Goal: Information Seeking & Learning: Learn about a topic

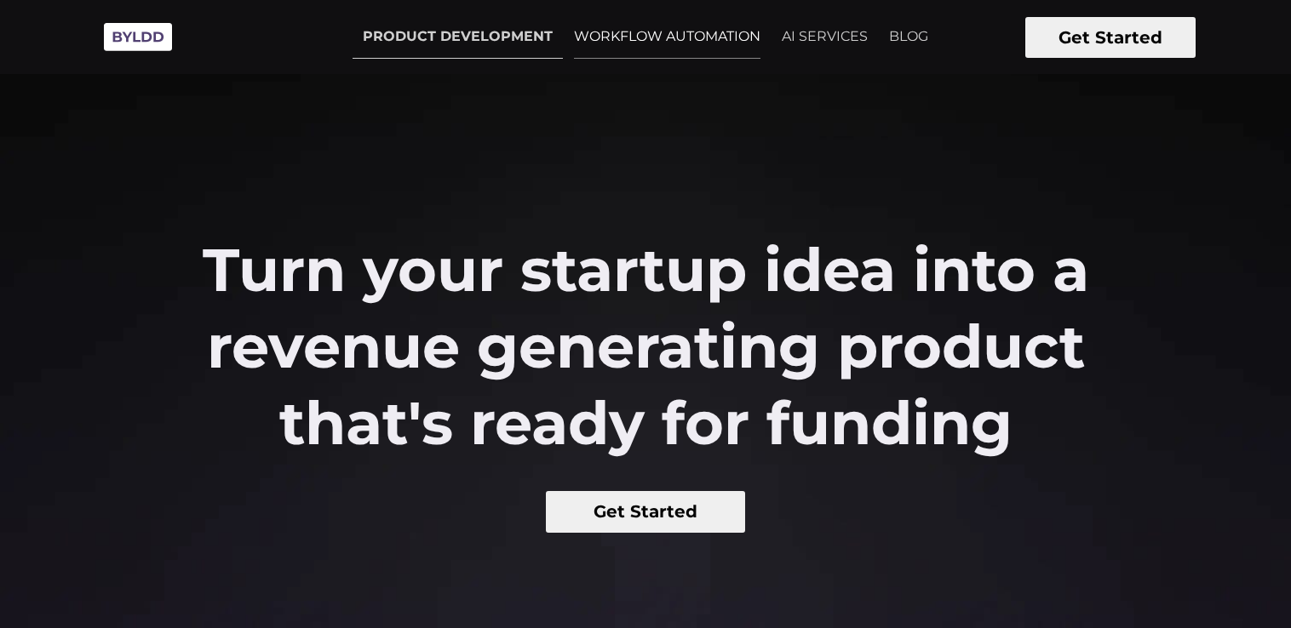
click at [654, 46] on link "WORKFLOW AUTOMATION" at bounding box center [667, 36] width 207 height 43
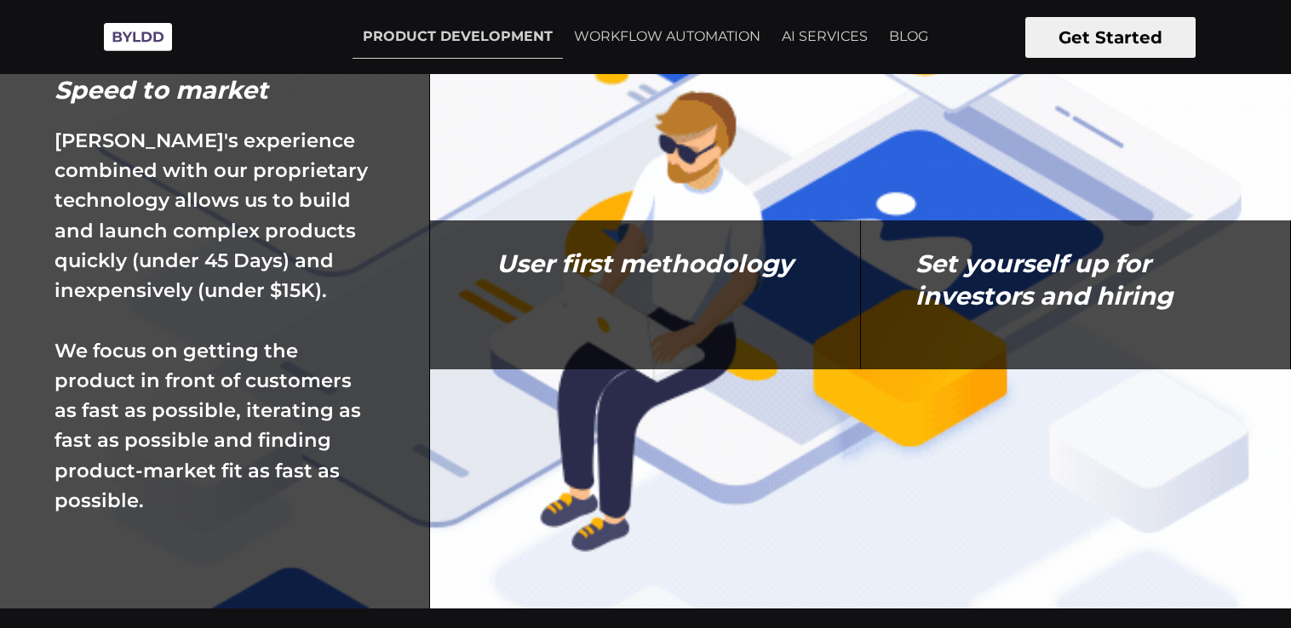
scroll to position [5877, 0]
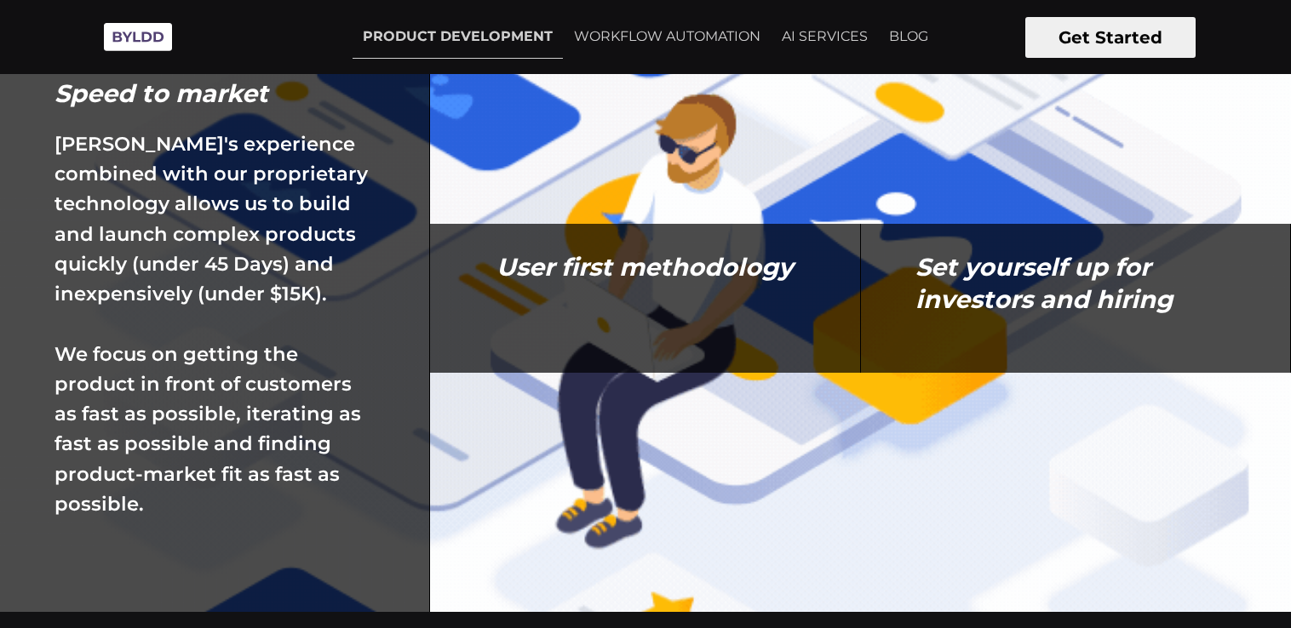
drag, startPoint x: 85, startPoint y: 240, endPoint x: 316, endPoint y: 541, distance: 379.5
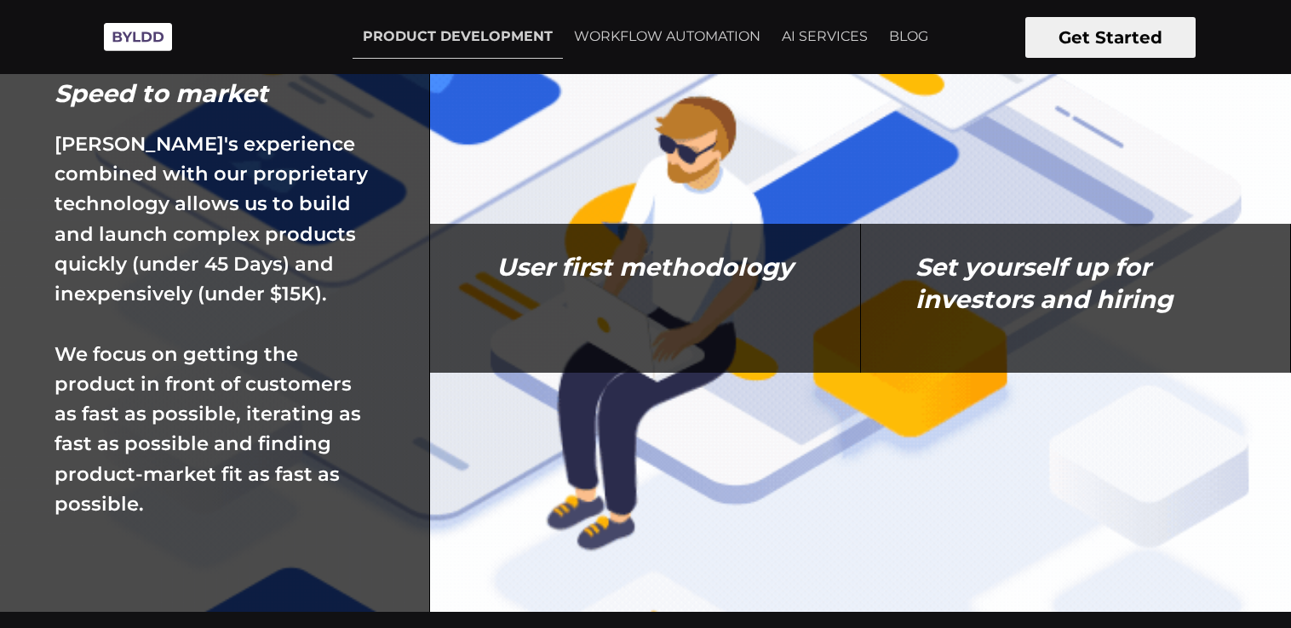
click at [316, 541] on div "Speed to market Byldd's experience combined with our proprietary technology all…" at bounding box center [215, 298] width 430 height 628
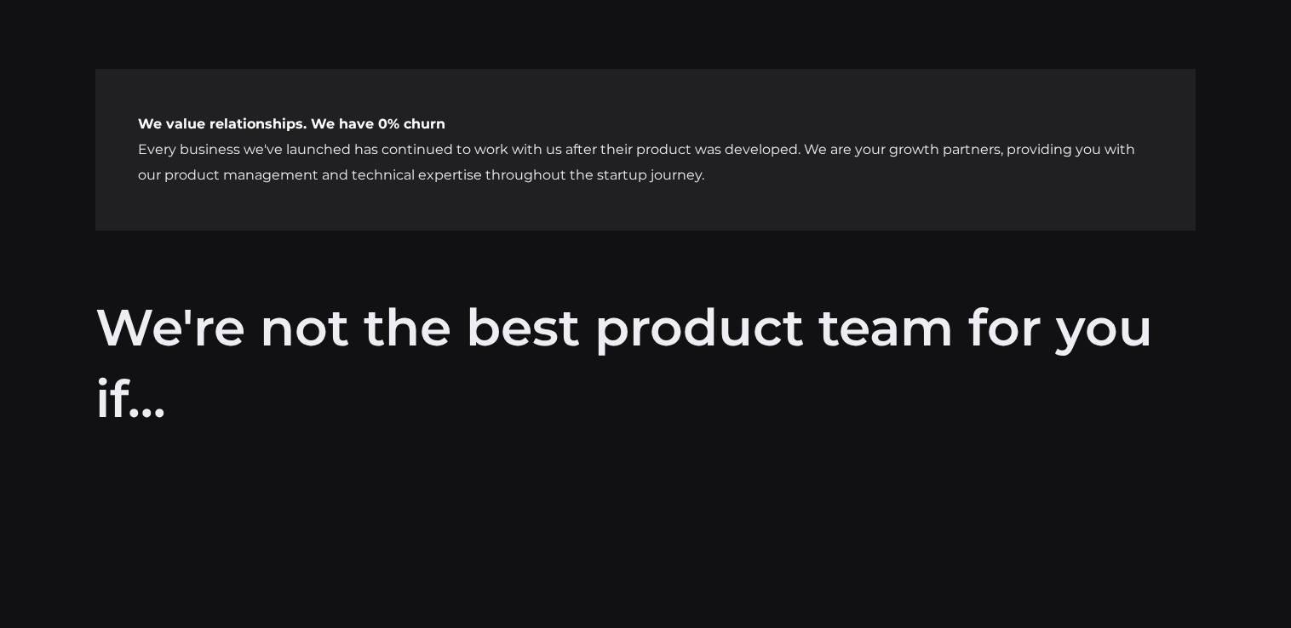
scroll to position [6938, 0]
